Goal: Find specific page/section: Find specific page/section

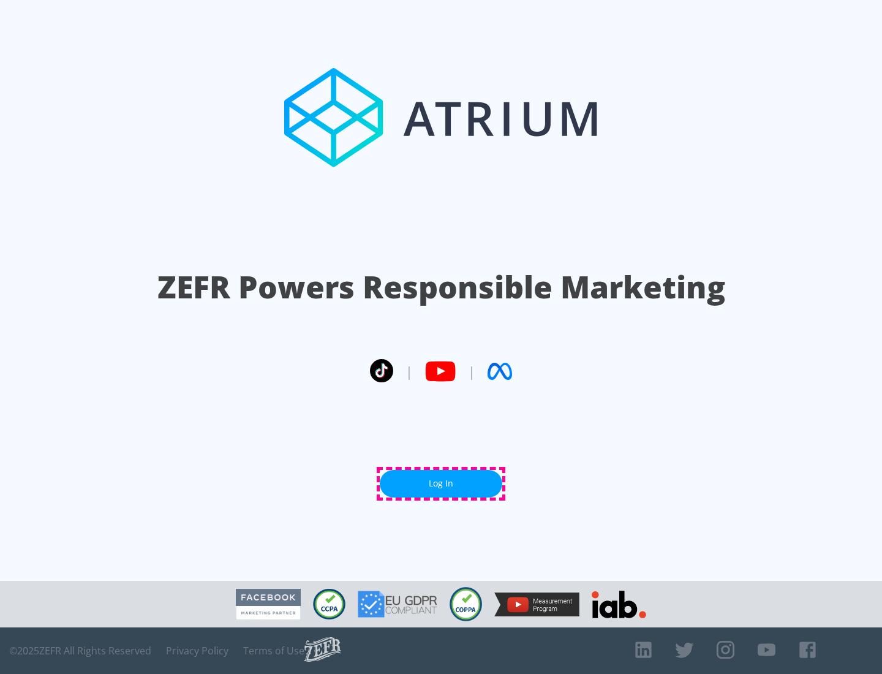
click at [441, 483] on link "Log In" at bounding box center [441, 484] width 123 height 28
